Goal: Task Accomplishment & Management: Complete application form

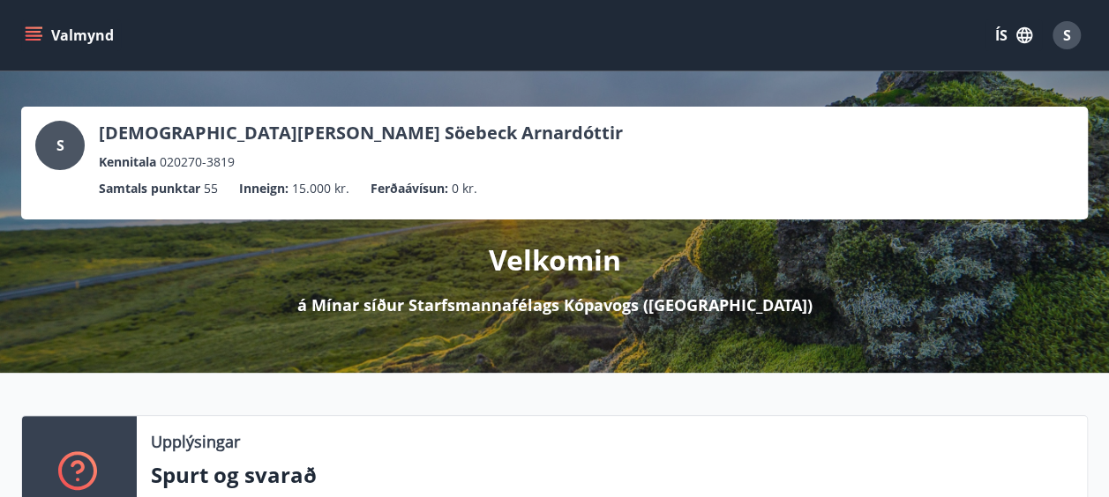
click at [94, 37] on button "Valmynd" at bounding box center [71, 35] width 100 height 32
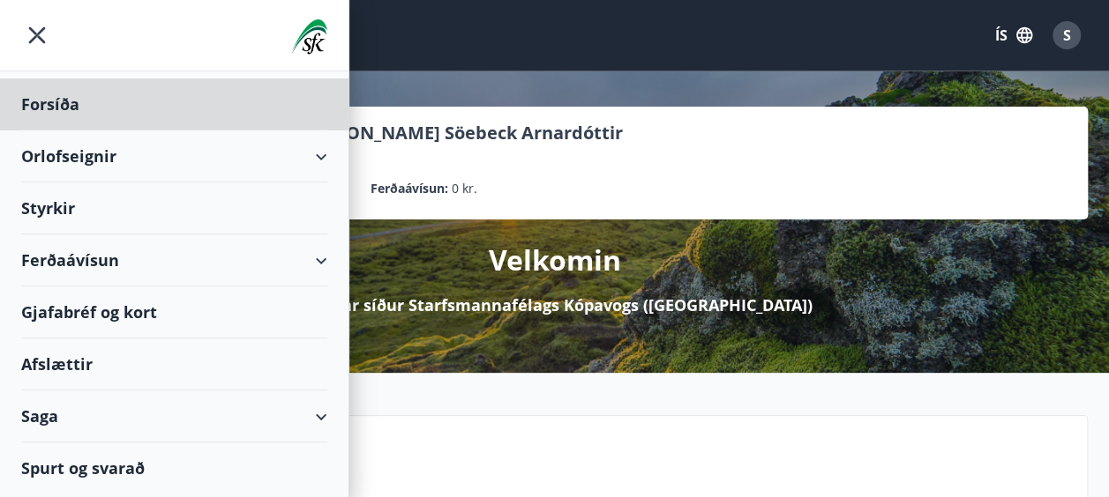
click at [44, 131] on div "Styrkir" at bounding box center [174, 104] width 306 height 52
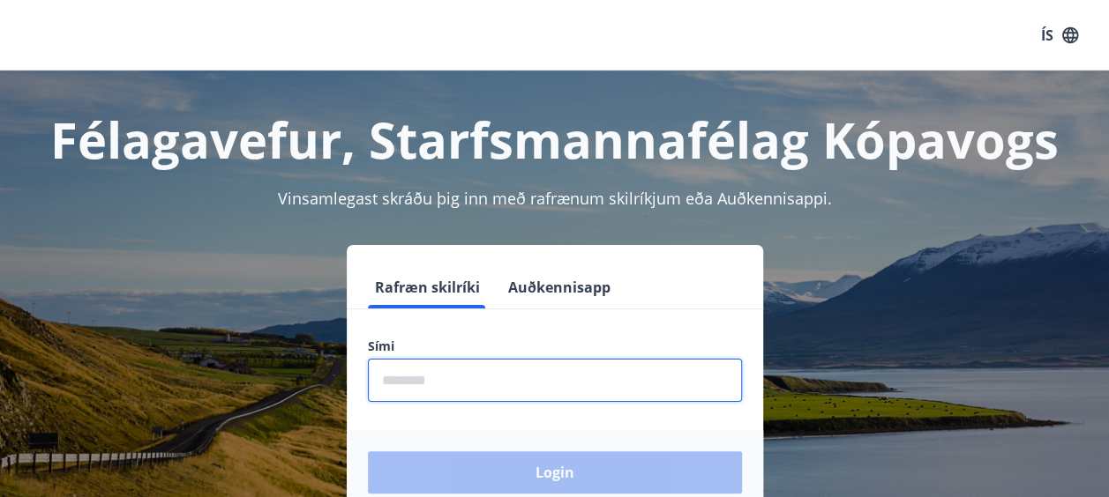
click at [436, 388] on input "phone" at bounding box center [555, 380] width 374 height 43
type input "********"
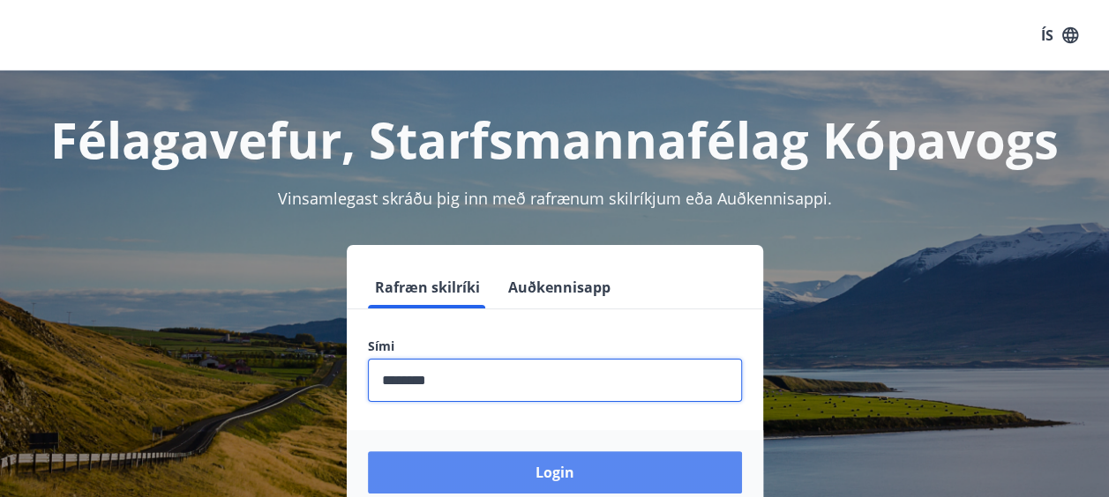
click at [420, 468] on button "Login" at bounding box center [555, 473] width 374 height 42
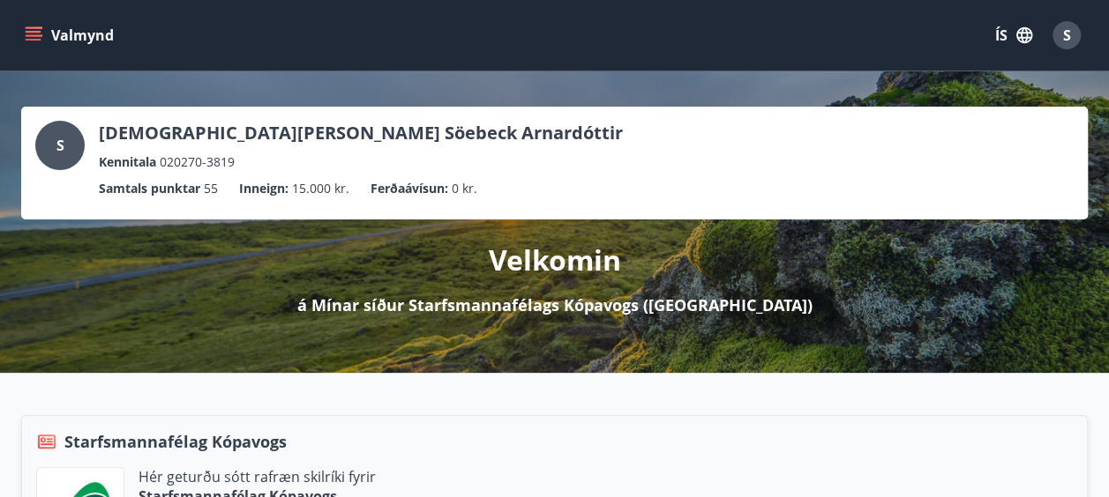
click at [33, 32] on icon "menu" at bounding box center [34, 32] width 16 height 2
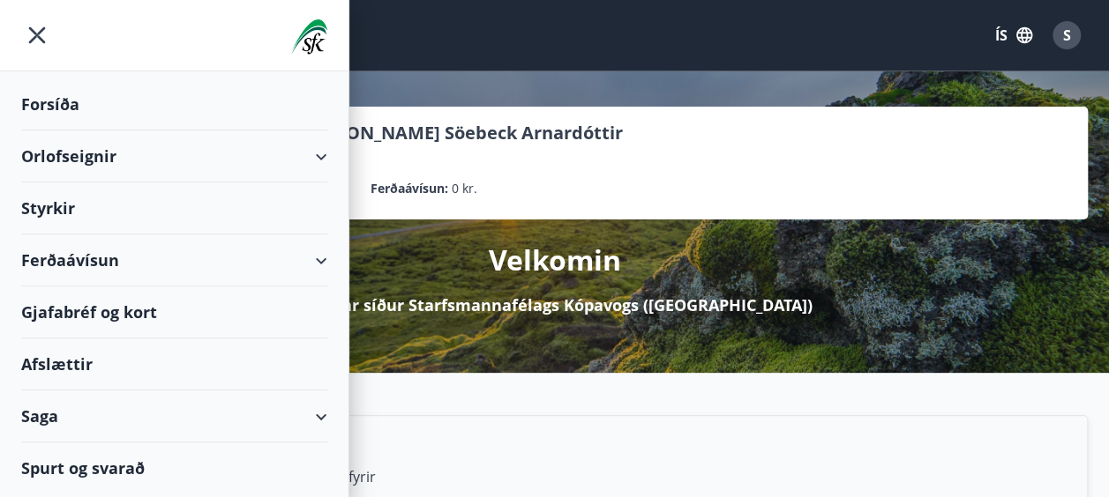
click at [325, 258] on div "Ferðaávísun" at bounding box center [174, 261] width 306 height 52
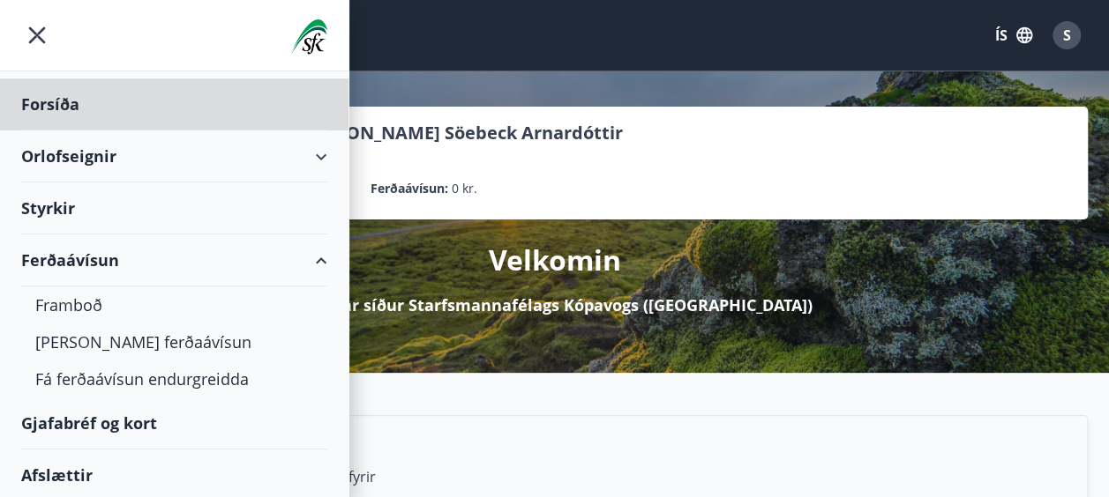
click at [300, 131] on div "Styrkir" at bounding box center [174, 104] width 306 height 52
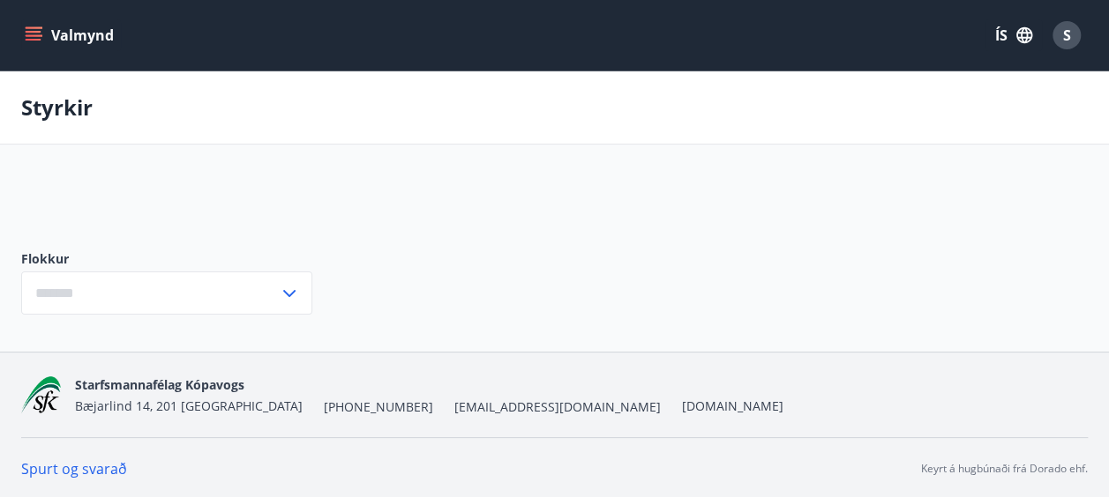
type input "***"
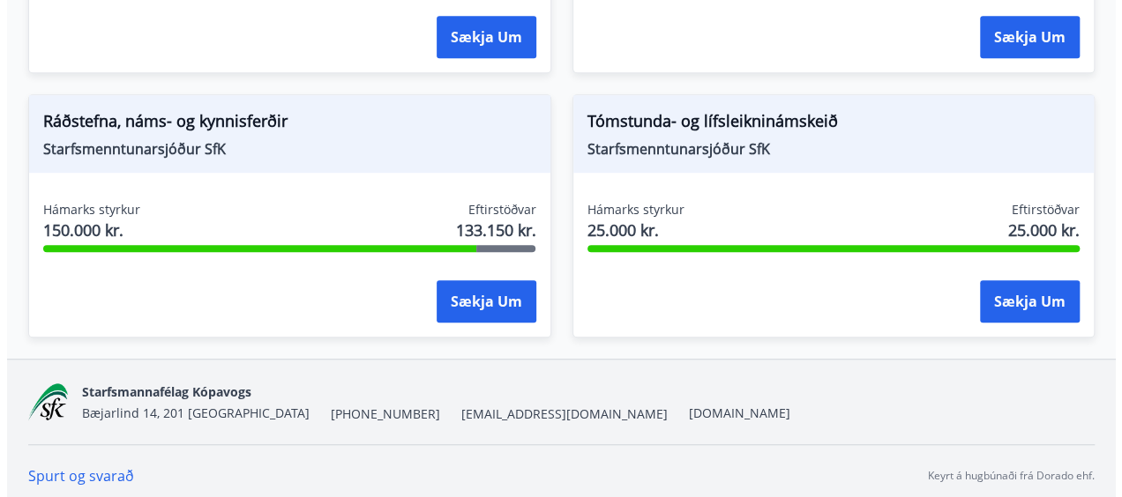
scroll to position [551, 0]
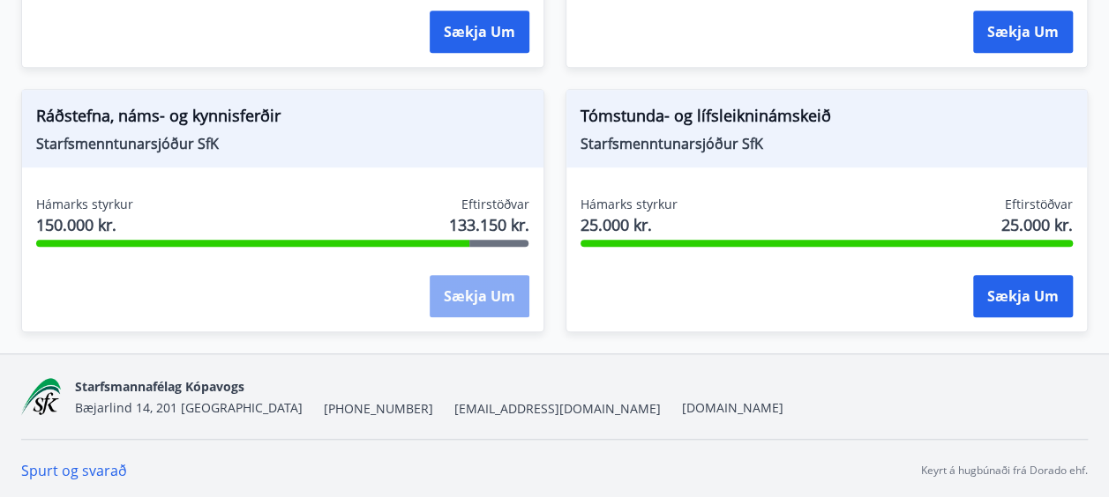
click at [471, 300] on button "Sækja um" at bounding box center [480, 296] width 100 height 42
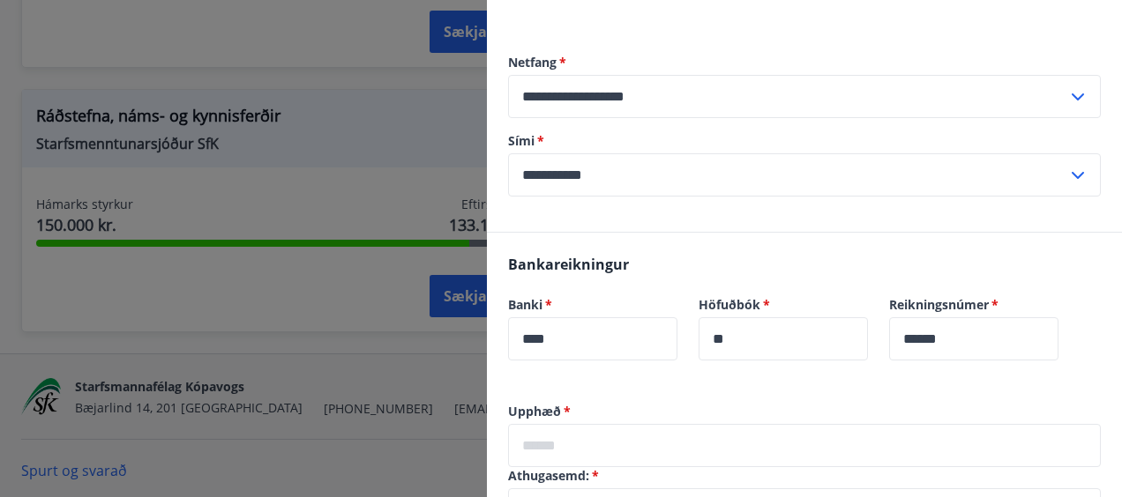
scroll to position [1029, 0]
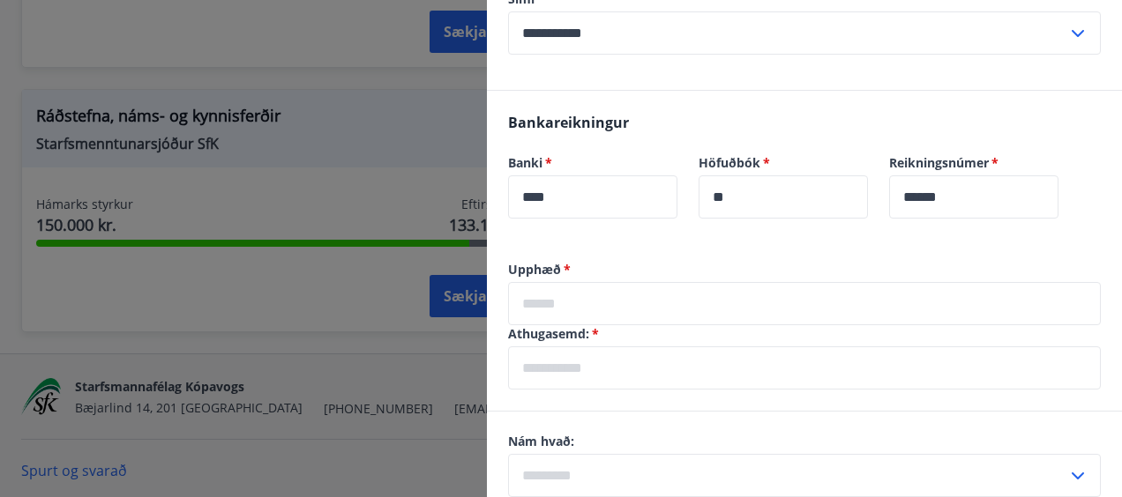
click at [606, 286] on input "text" at bounding box center [804, 303] width 593 height 43
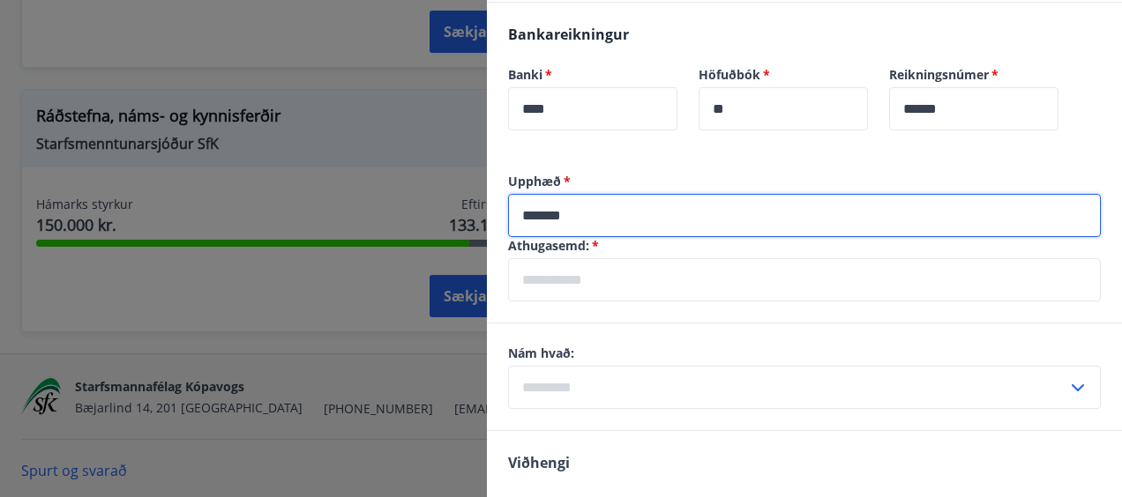
scroll to position [1118, 0]
type input "*******"
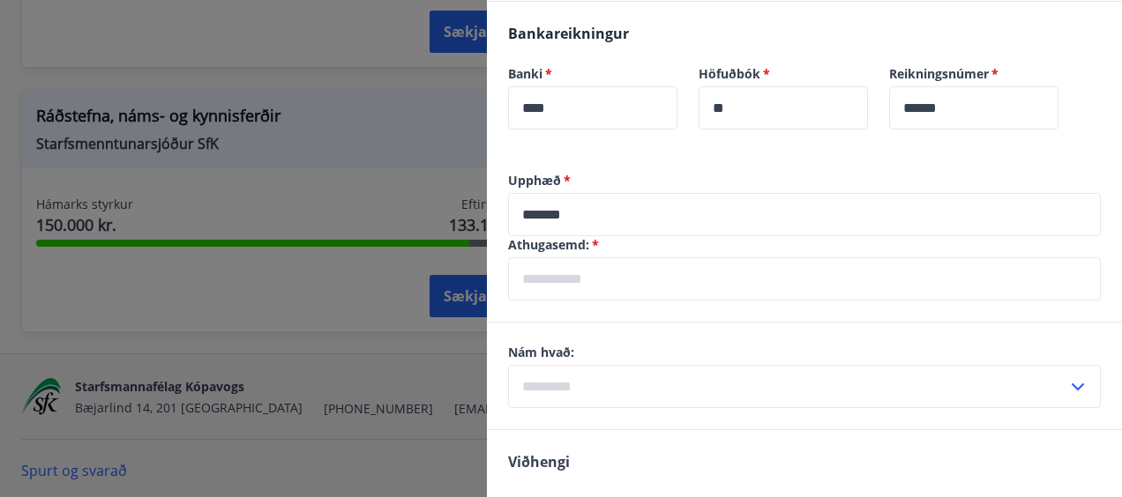
click at [1072, 384] on icon at bounding box center [1078, 387] width 12 height 7
click at [1067, 377] on icon at bounding box center [1077, 387] width 21 height 21
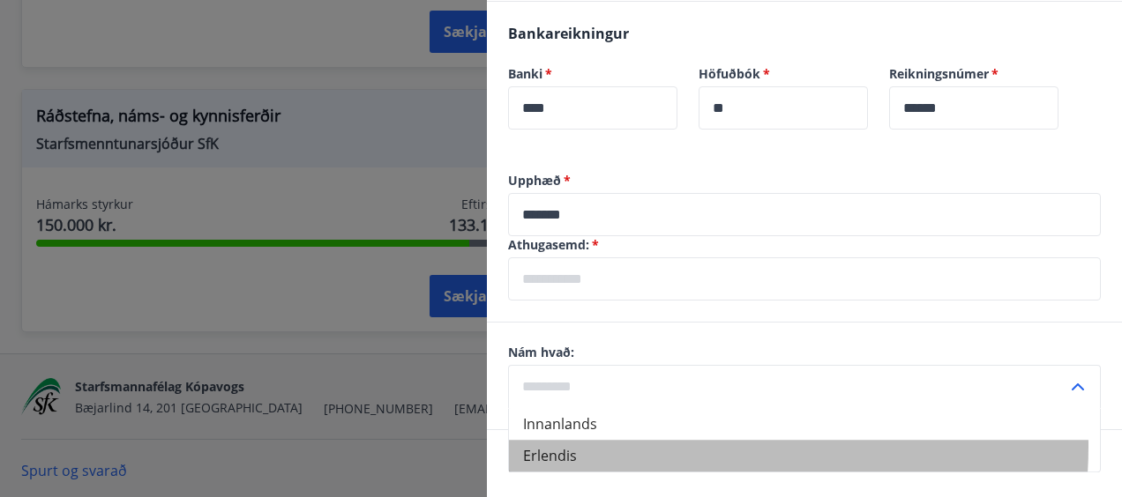
click at [656, 440] on li "Erlendis" at bounding box center [804, 456] width 591 height 32
type input "********"
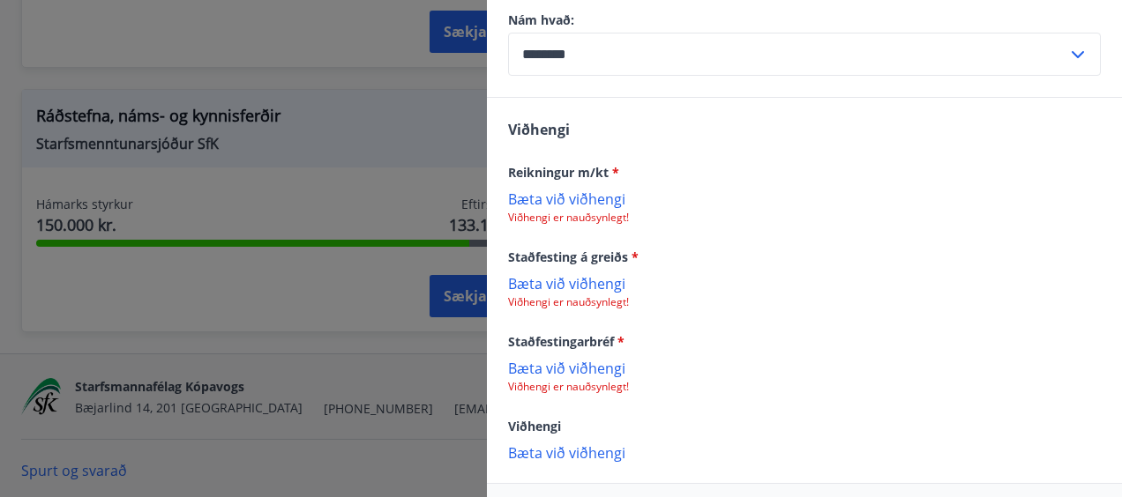
scroll to position [1472, 0]
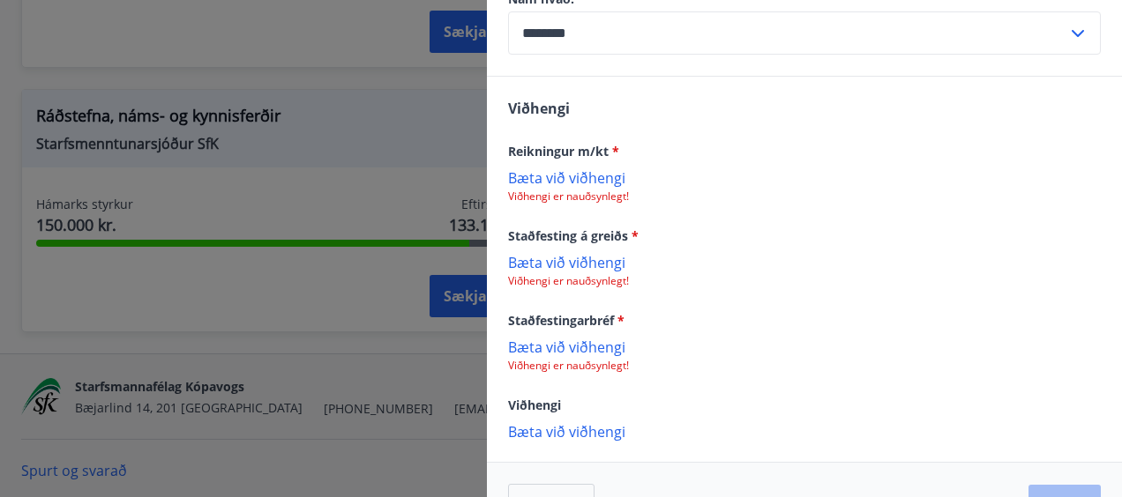
click at [534, 422] on p "Bæta við viðhengi" at bounding box center [804, 431] width 593 height 18
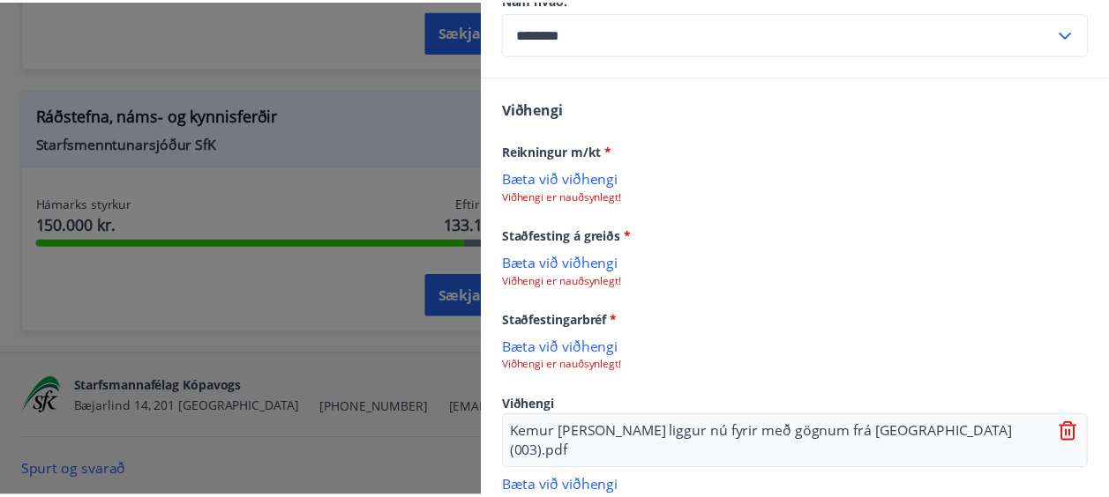
scroll to position [1538, 0]
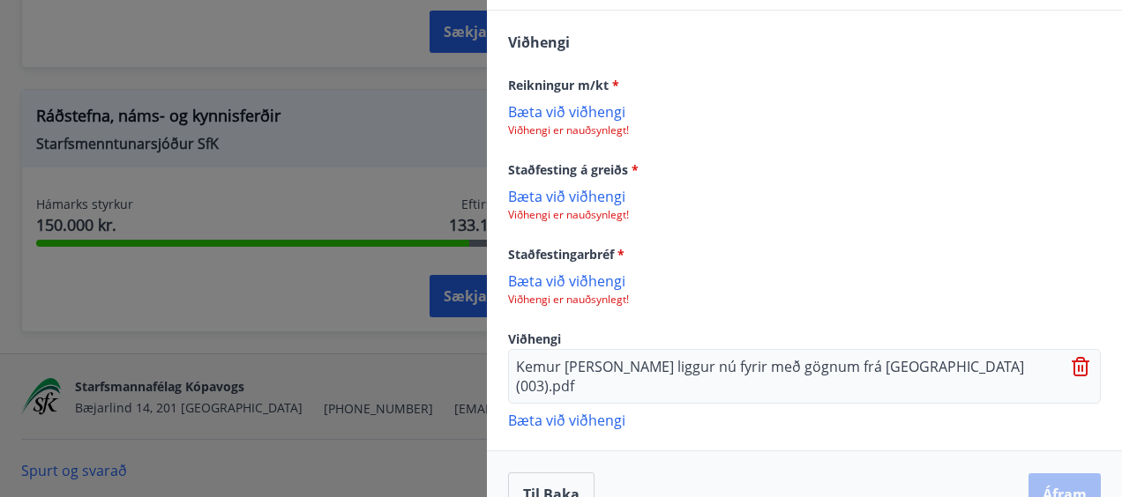
drag, startPoint x: 714, startPoint y: 443, endPoint x: 1049, endPoint y: 450, distance: 334.4
click at [1049, 473] on div "Til baka Áfram" at bounding box center [804, 495] width 593 height 44
click at [817, 285] on div "Viðhengi Reikningur m/kt * [PERSON_NAME] við viðhengi Viðhengi er nauðsynlegt! …" at bounding box center [804, 230] width 635 height 439
click at [554, 473] on button "Til baka" at bounding box center [551, 495] width 86 height 44
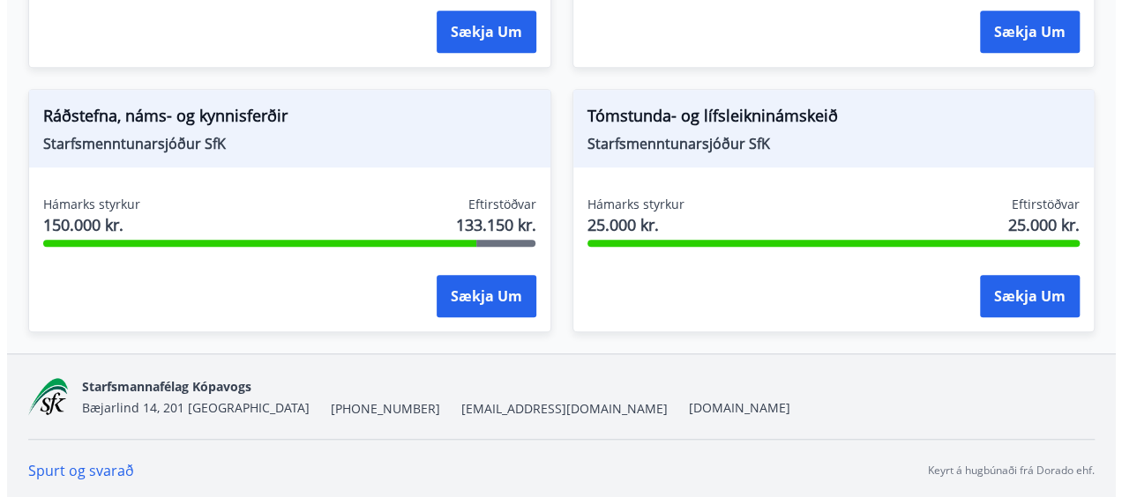
scroll to position [0, 0]
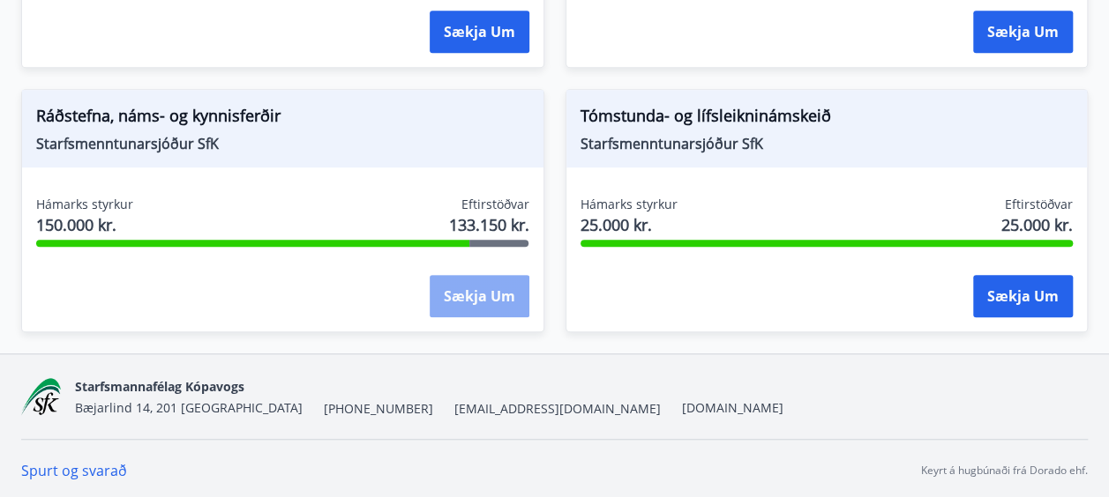
click at [476, 299] on button "Sækja um" at bounding box center [480, 296] width 100 height 42
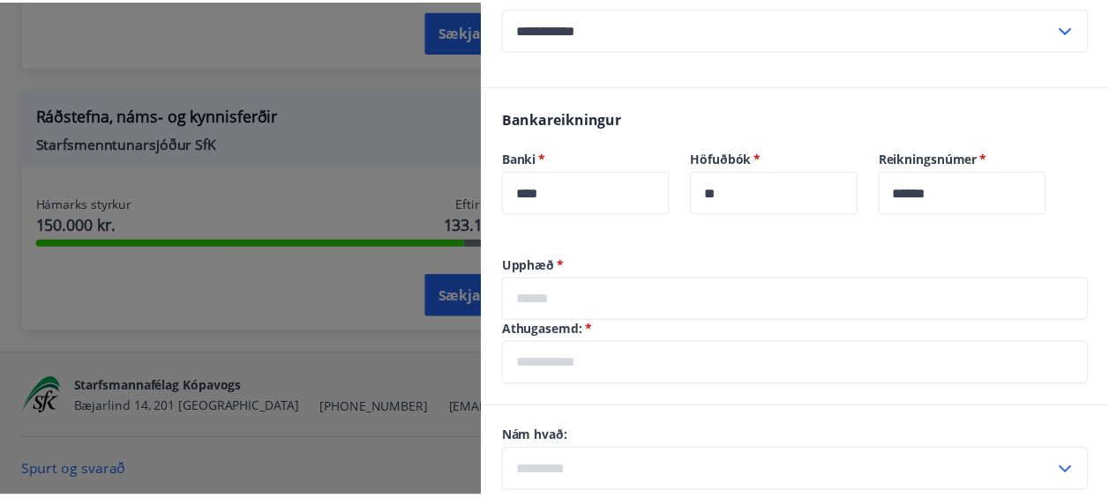
scroll to position [1035, 0]
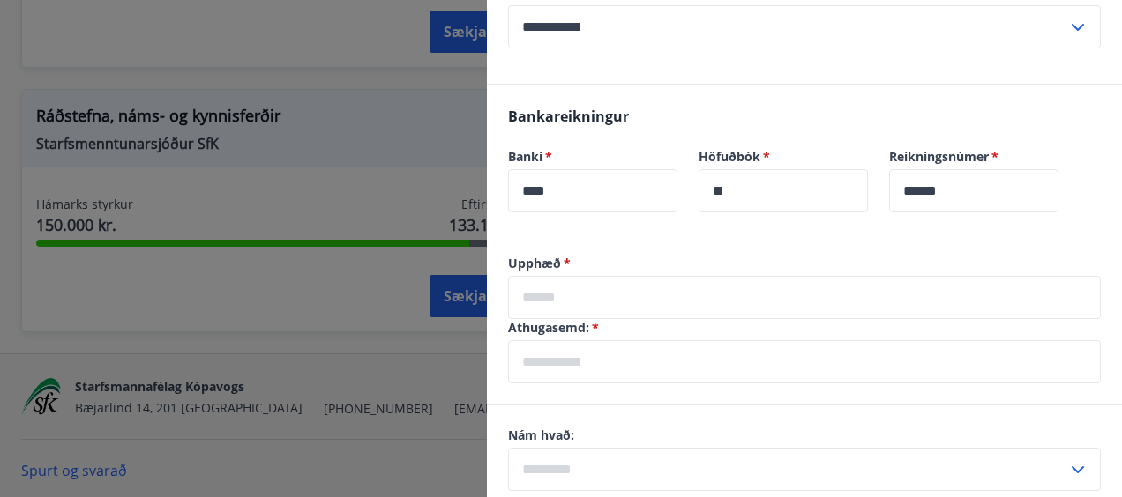
click at [715, 284] on input "text" at bounding box center [804, 297] width 593 height 43
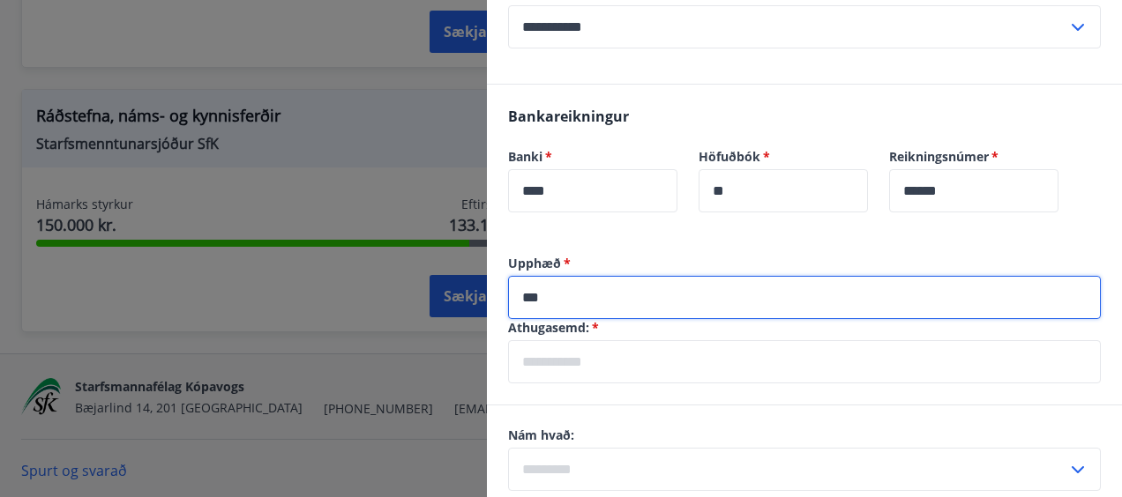
type input "***"
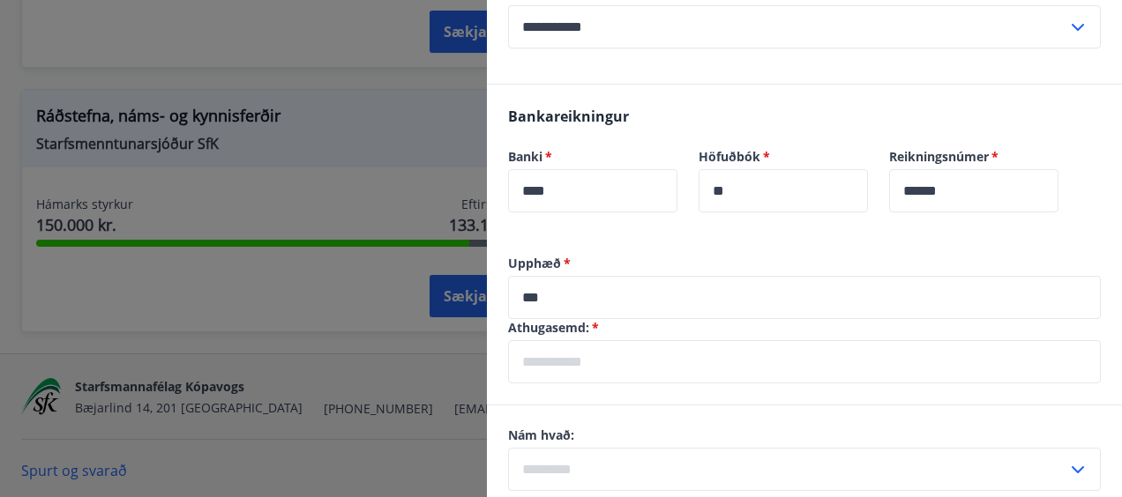
click at [347, 93] on div at bounding box center [561, 248] width 1122 height 497
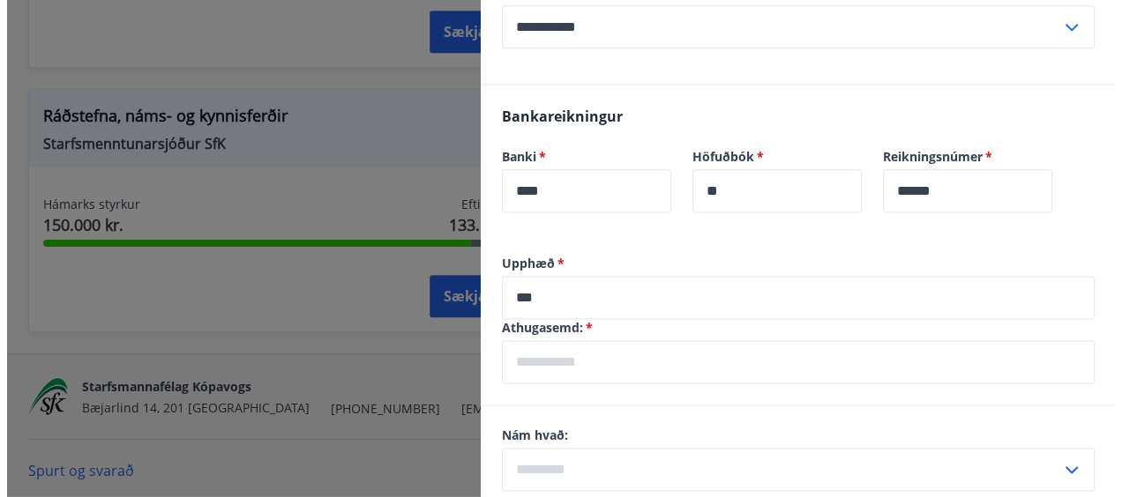
scroll to position [0, 0]
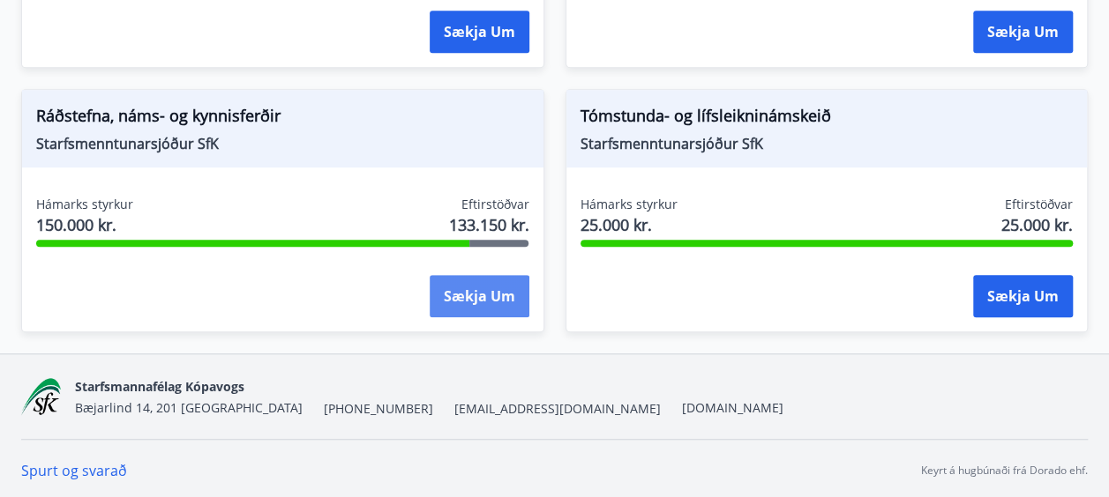
click at [479, 284] on button "Sækja um" at bounding box center [480, 296] width 100 height 42
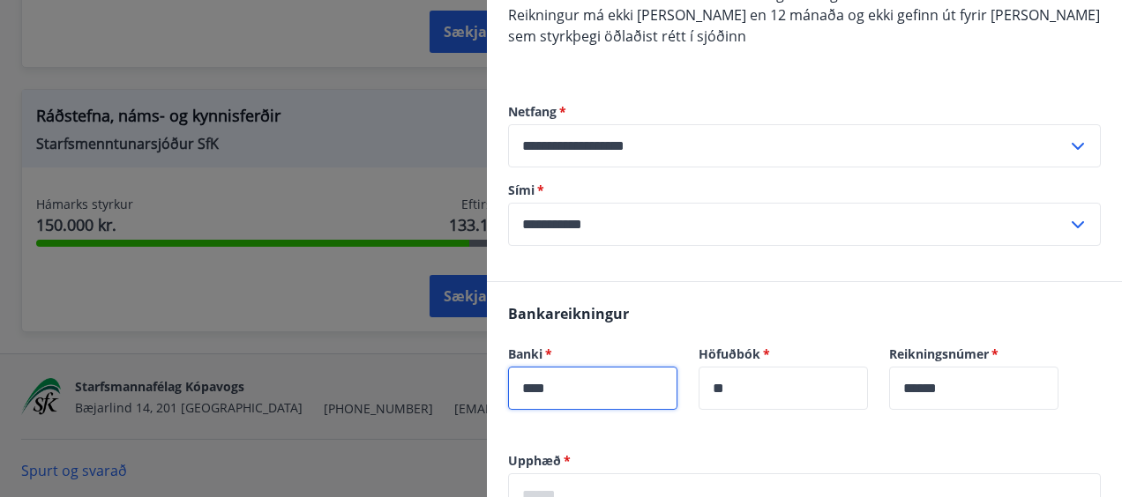
click at [629, 367] on input "****" at bounding box center [592, 388] width 169 height 43
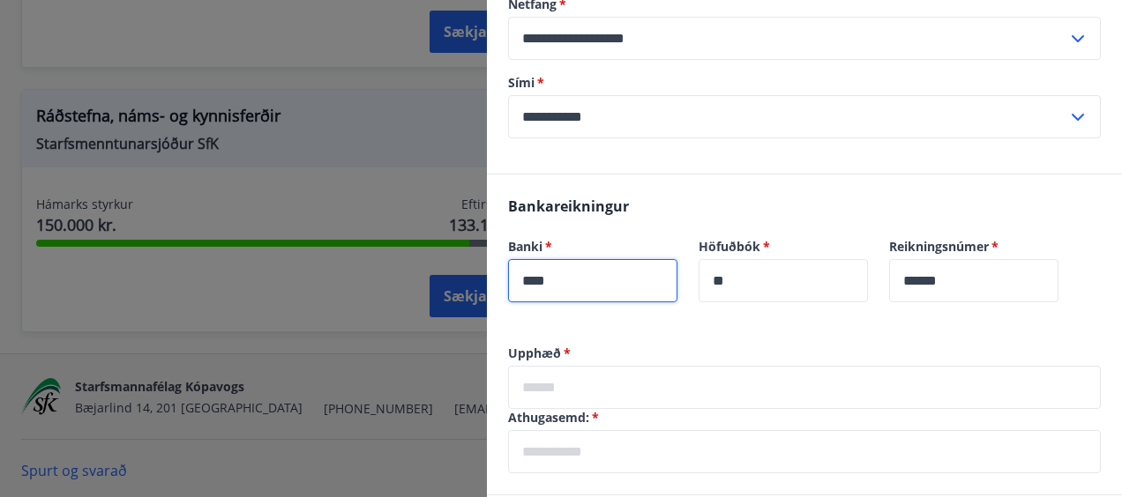
scroll to position [947, 0]
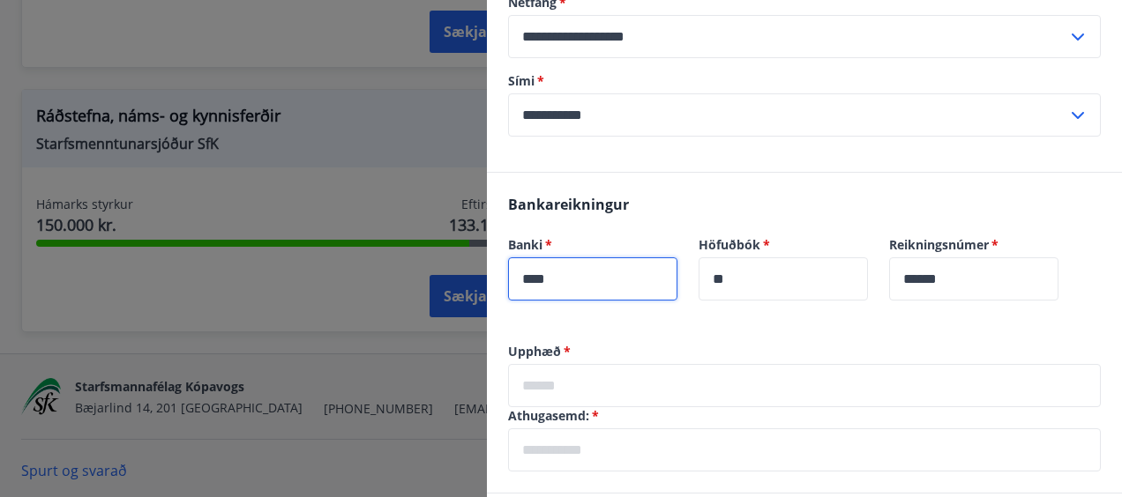
click at [629, 364] on input "text" at bounding box center [804, 385] width 593 height 43
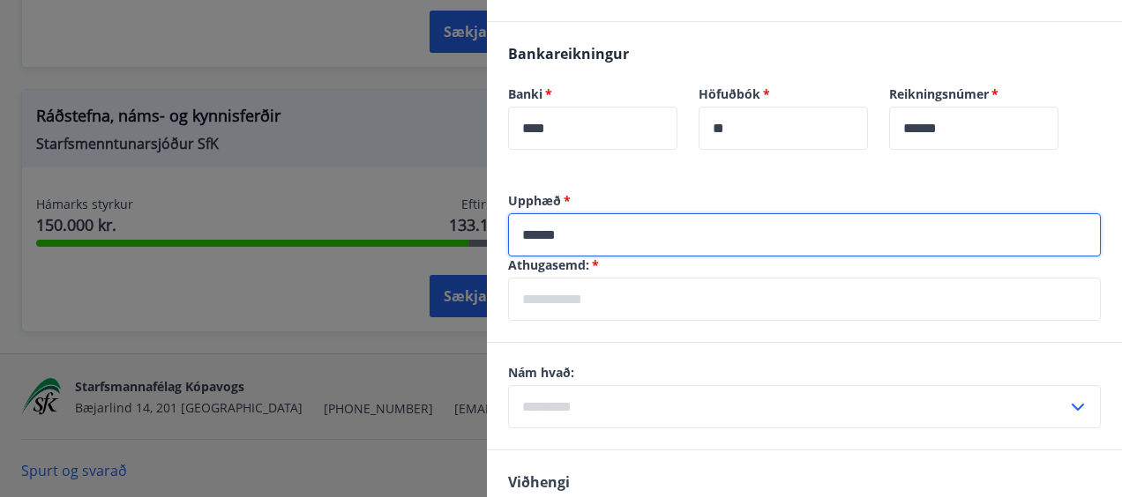
scroll to position [1099, 0]
type input "******"
click at [1067, 396] on icon at bounding box center [1077, 406] width 21 height 21
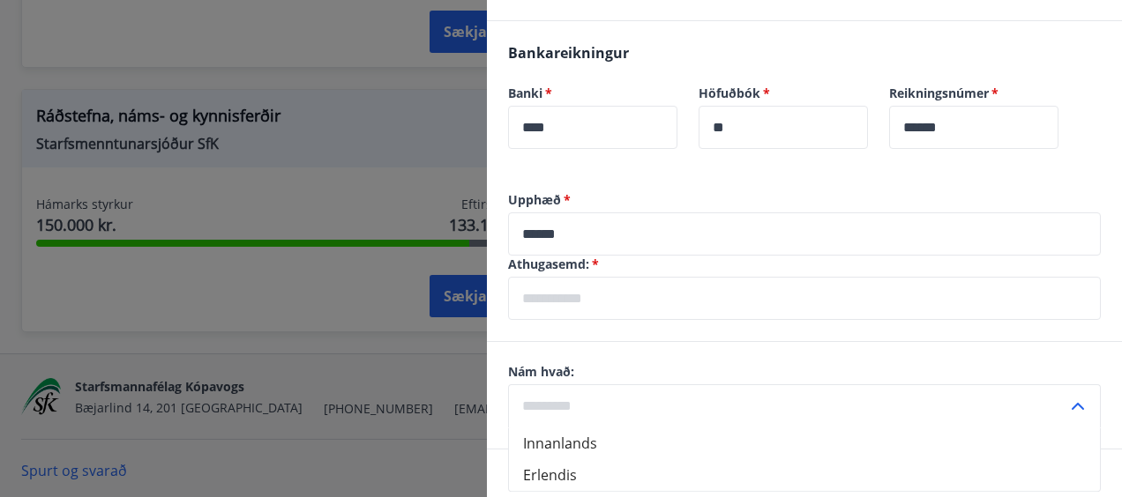
click at [625, 460] on li "Erlendis" at bounding box center [804, 476] width 591 height 32
type input "********"
click at [611, 284] on input "text" at bounding box center [804, 298] width 593 height 43
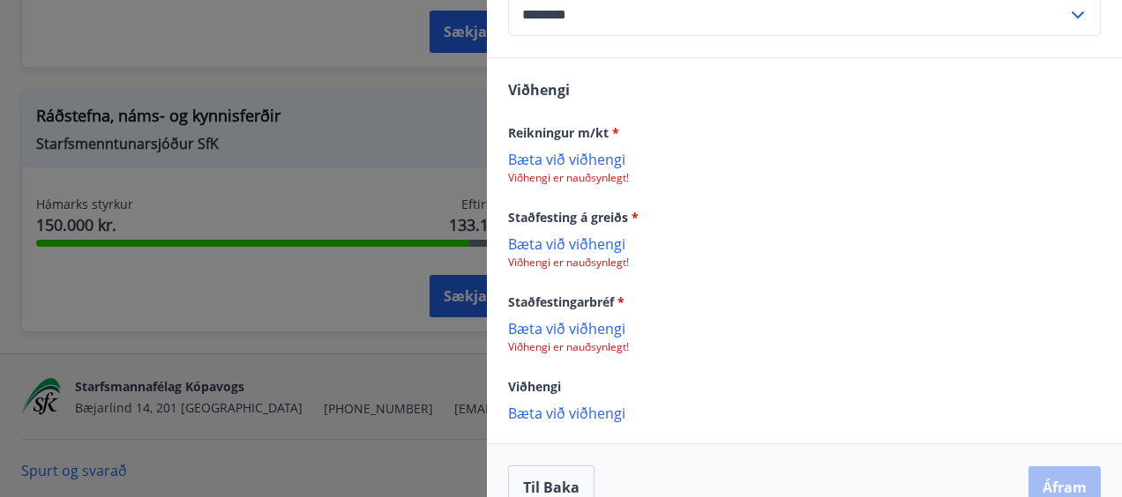
scroll to position [1501, 0]
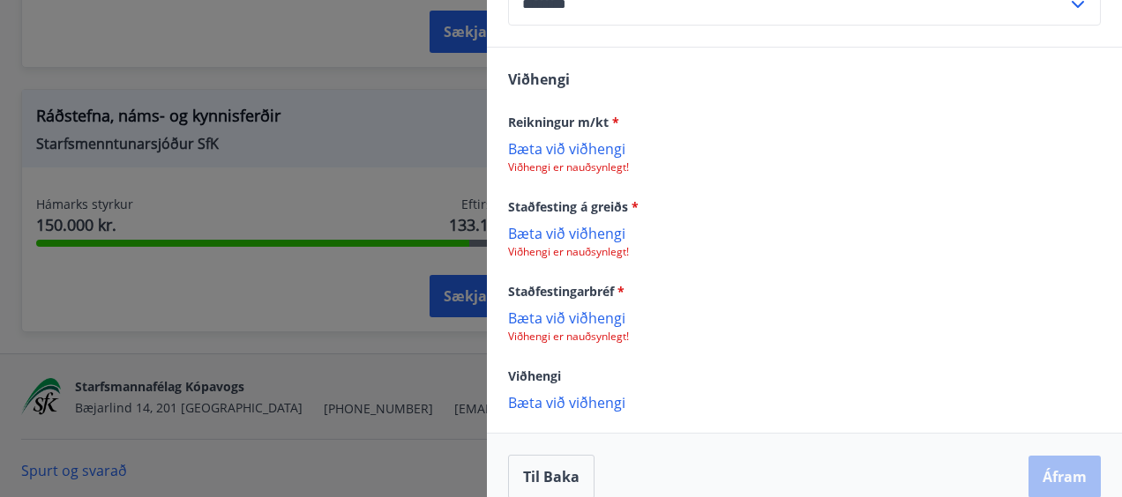
type input "**********"
click at [563, 330] on p "Viðhengi er nauðsynlegt!" at bounding box center [804, 337] width 593 height 14
drag, startPoint x: 531, startPoint y: 317, endPoint x: 997, endPoint y: 101, distance: 513.4
click at [997, 111] on div "Reikningur m/kt *" at bounding box center [804, 121] width 593 height 21
click at [544, 309] on p "Bæta við viðhengi" at bounding box center [804, 318] width 593 height 18
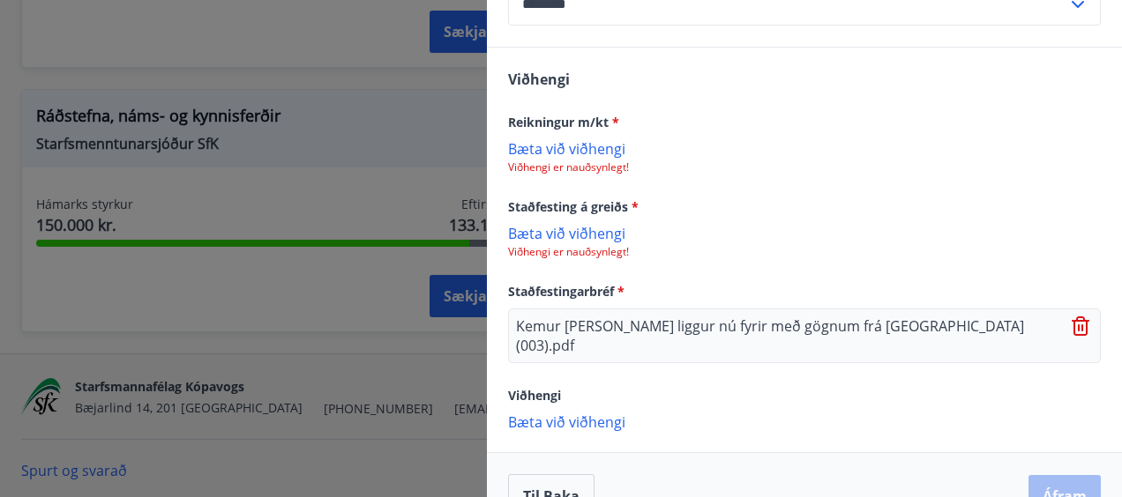
click at [1074, 475] on div "Til baka Áfram" at bounding box center [804, 497] width 593 height 44
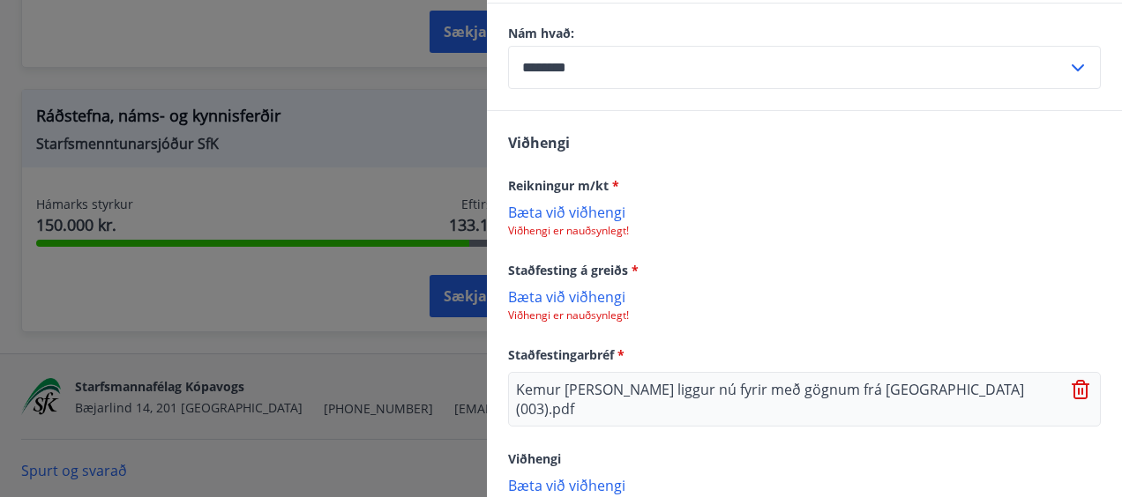
scroll to position [1439, 0]
click at [549, 201] on p "Bæta við viðhengi" at bounding box center [804, 210] width 593 height 18
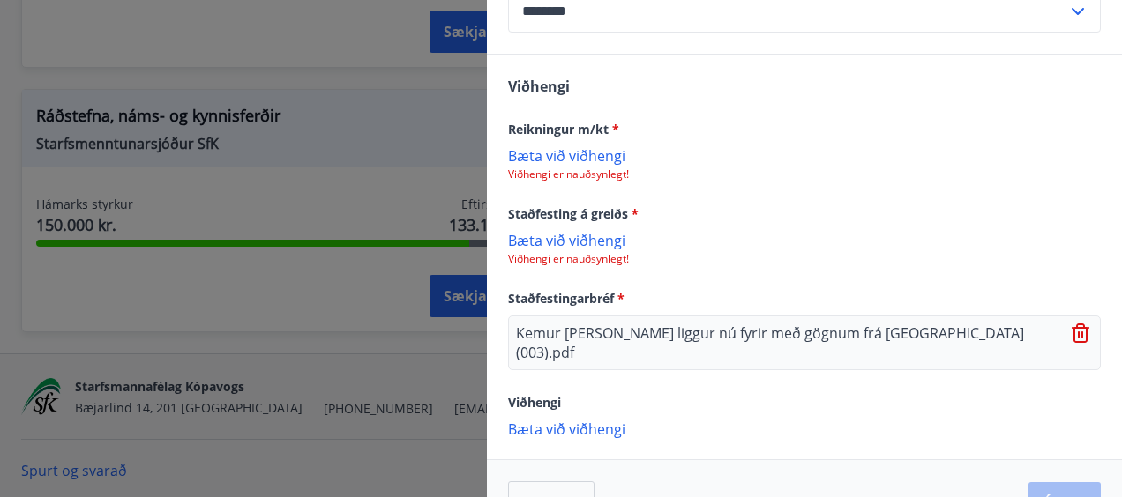
scroll to position [1503, 0]
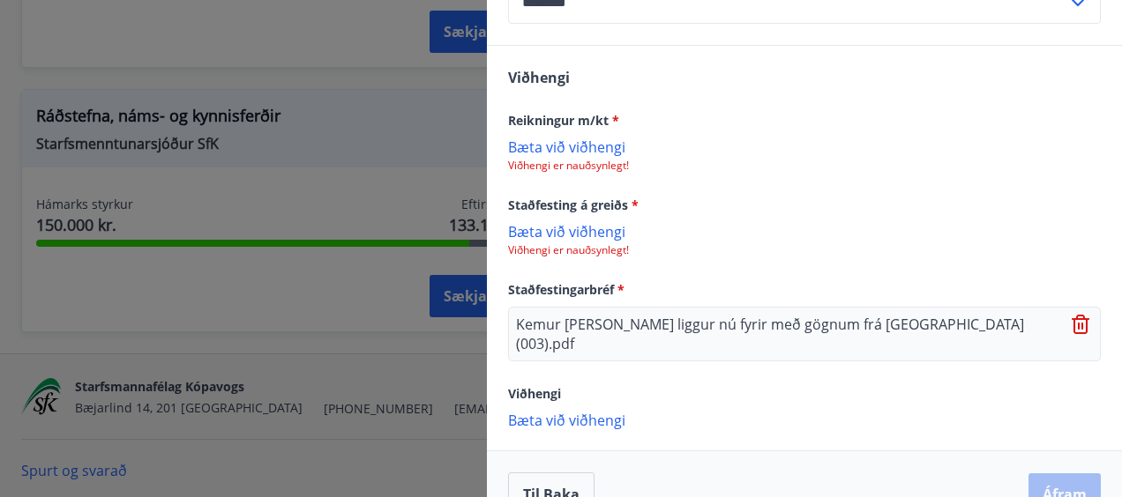
click at [551, 138] on p "Bæta við viðhengi" at bounding box center [804, 147] width 593 height 18
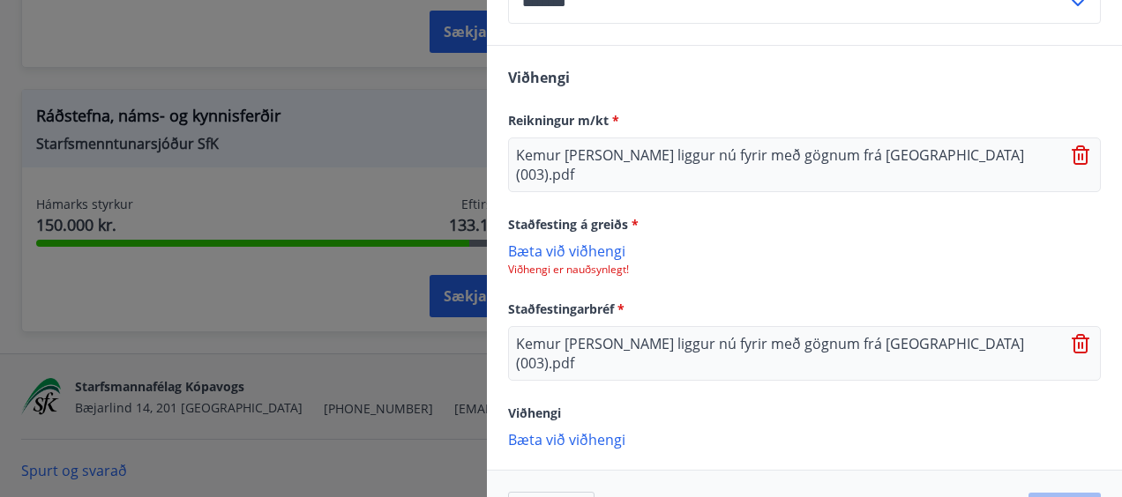
click at [564, 242] on p "Bæta við viðhengi" at bounding box center [804, 251] width 593 height 18
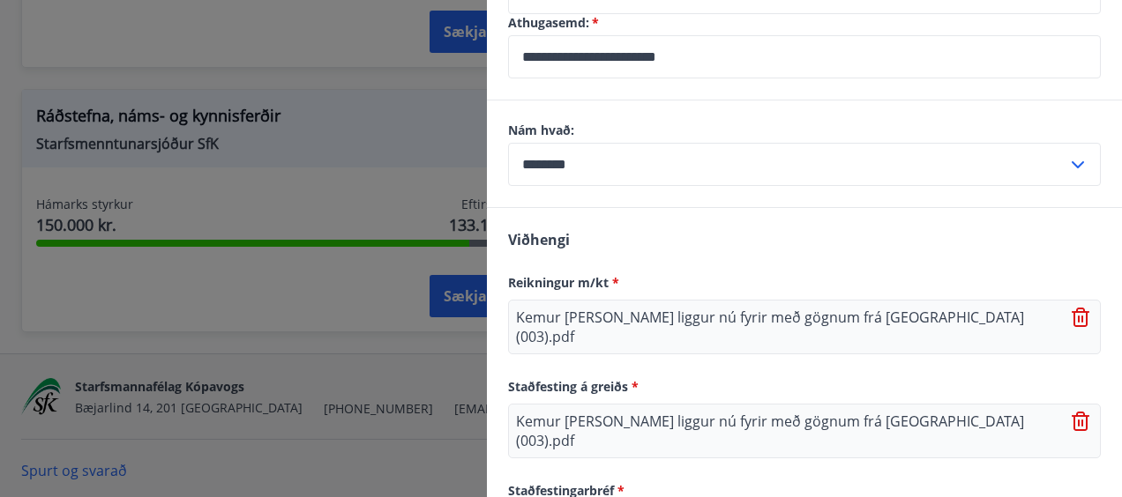
scroll to position [1505, 0]
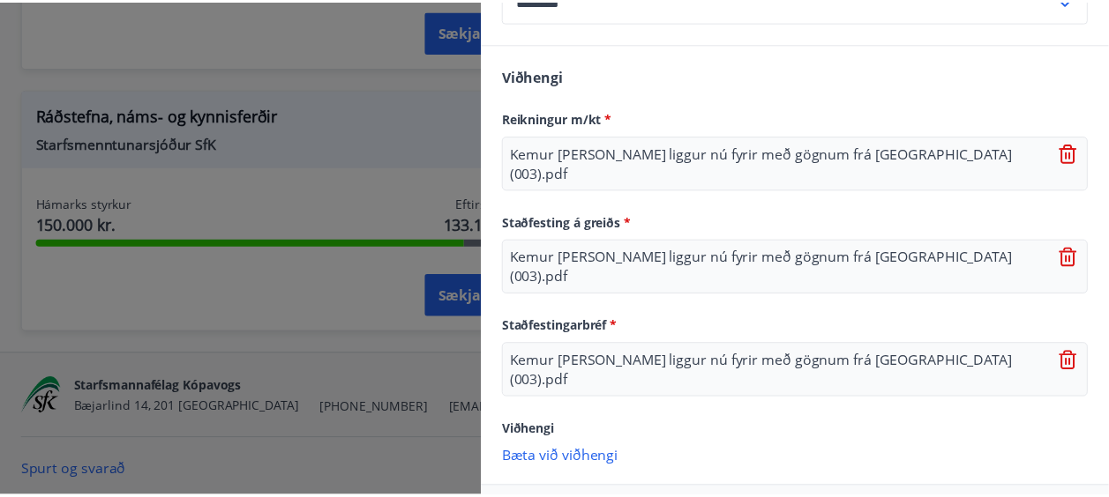
scroll to position [0, 0]
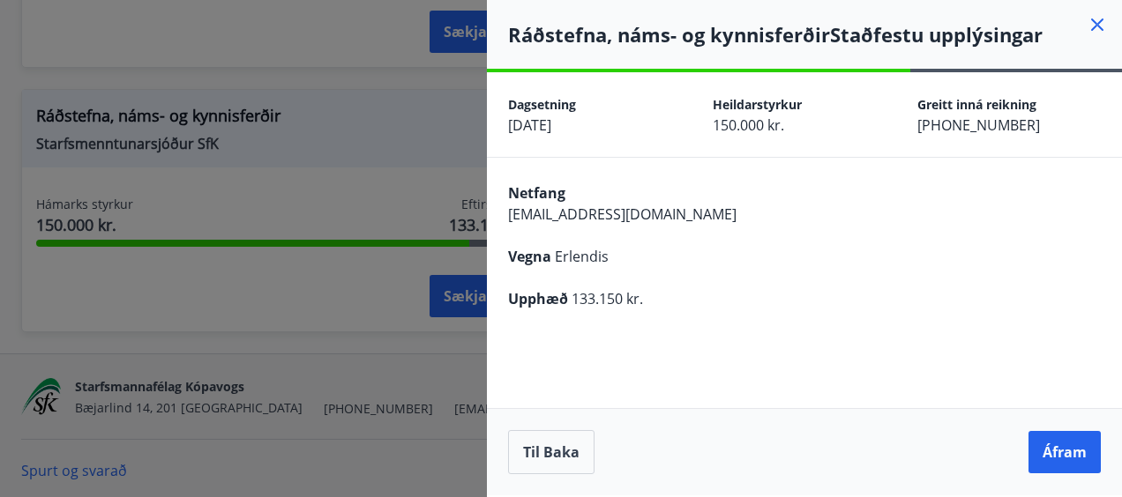
drag, startPoint x: 1049, startPoint y: 450, endPoint x: 761, endPoint y: 457, distance: 287.6
click at [761, 457] on div "Til baka Áfram" at bounding box center [804, 452] width 593 height 44
click at [1043, 445] on button "Áfram" at bounding box center [1064, 452] width 72 height 42
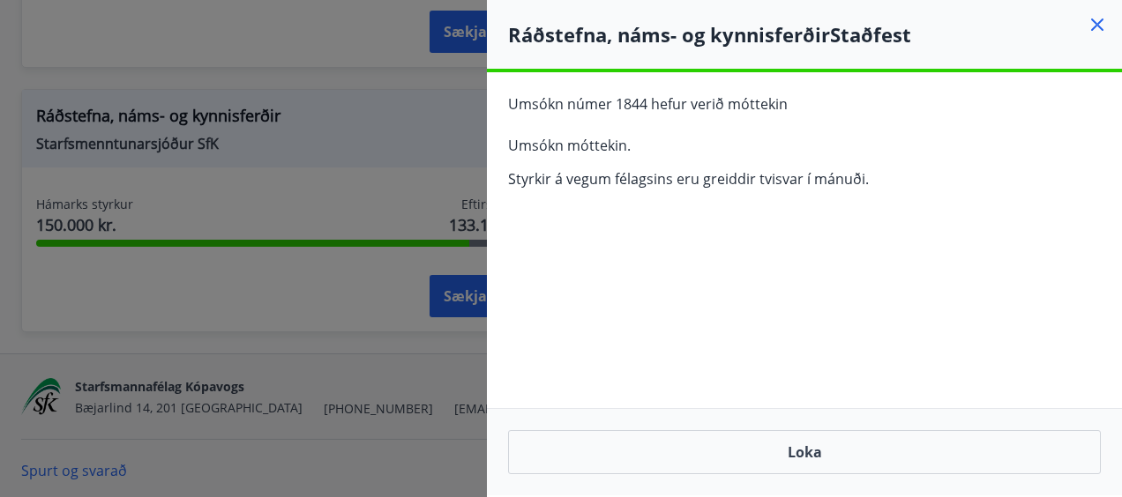
click at [1094, 27] on icon at bounding box center [1097, 25] width 12 height 12
